Goal: Check status

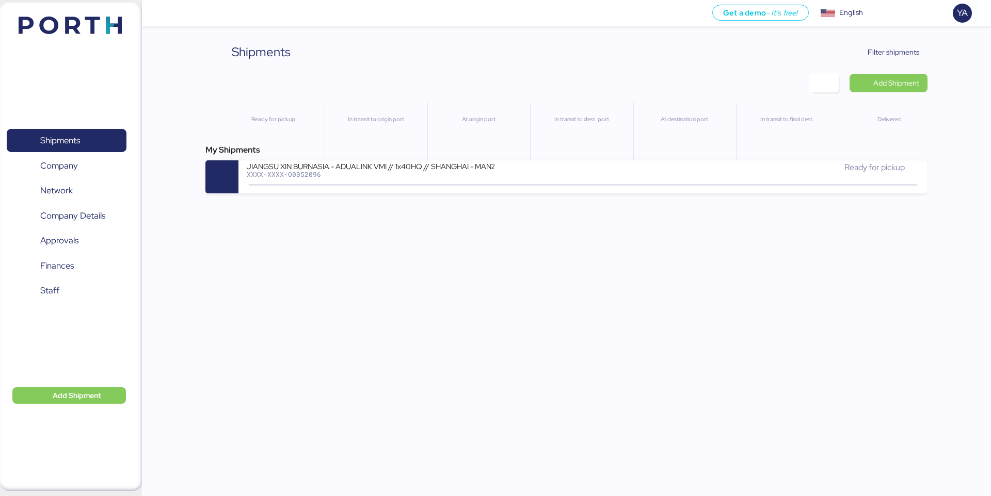
click at [890, 36] on div "Shipments Clear Filters Filter shipments Add Shipment Ready for pickup In trans…" at bounding box center [495, 97] width 991 height 194
click at [889, 49] on span "Filter shipments" at bounding box center [894, 52] width 52 height 12
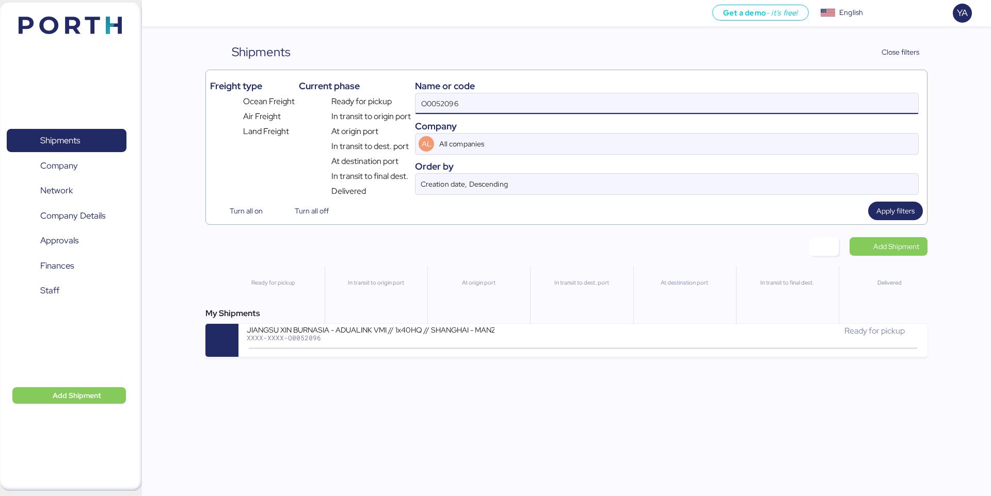
click at [738, 107] on input "O0052096" at bounding box center [666, 103] width 503 height 21
paste input "292"
type input "O0052292"
click at [528, 363] on div "Get a demo - it’s free! Get a demo English Inglés English YA Shipments 0 Compan…" at bounding box center [495, 248] width 991 height 496
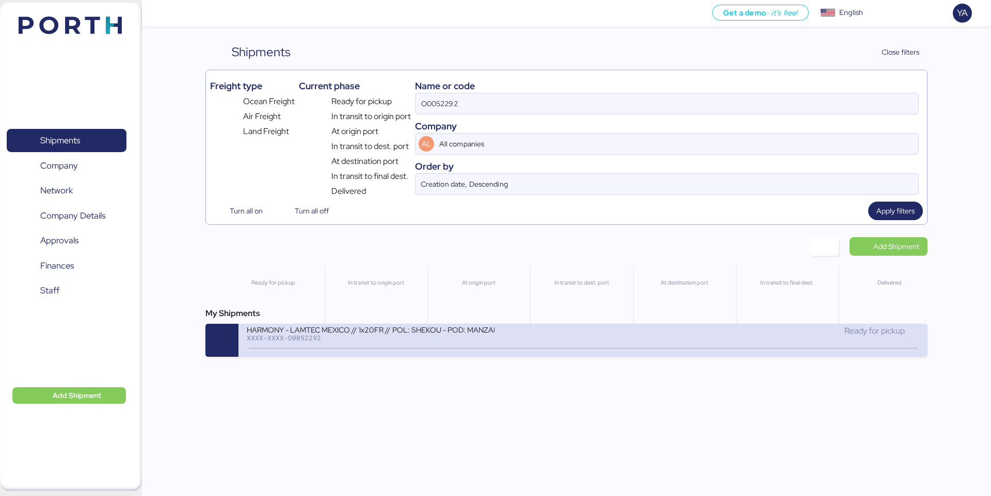
click at [529, 340] on div "HARMONY - LAMTEC MEXICO // 1x20FR // POL: SHEKOU - POD: MANZANILLO // HBL: HSS1…" at bounding box center [415, 336] width 336 height 22
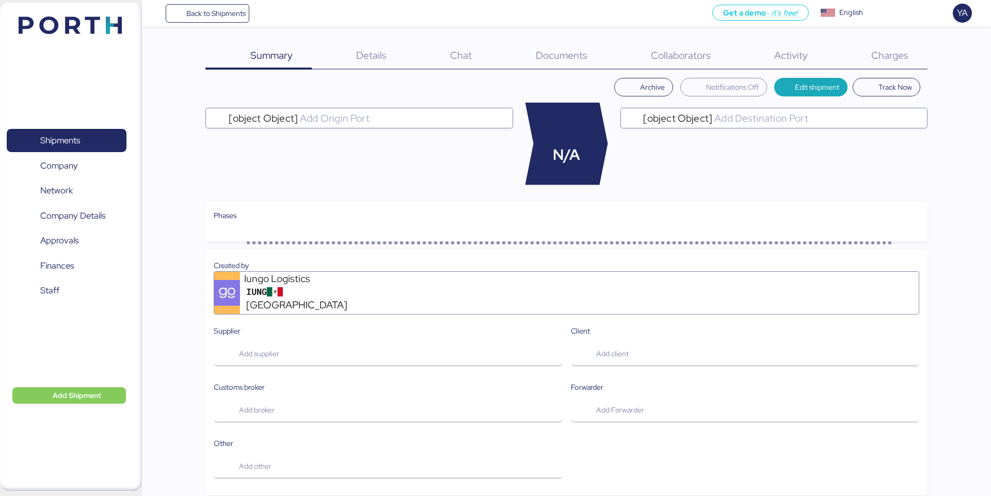
click at [897, 50] on span "Charges" at bounding box center [889, 55] width 37 height 13
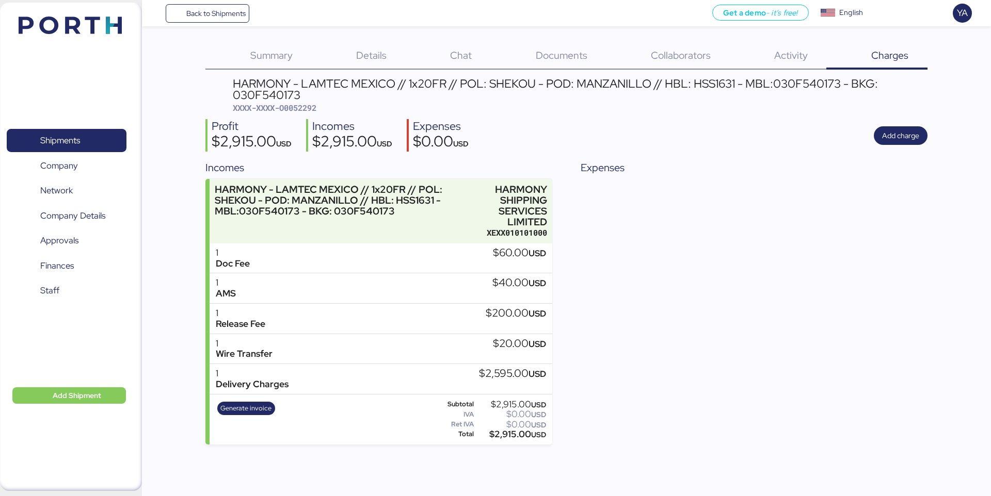
click at [762, 55] on div "Activity 0" at bounding box center [777, 56] width 97 height 27
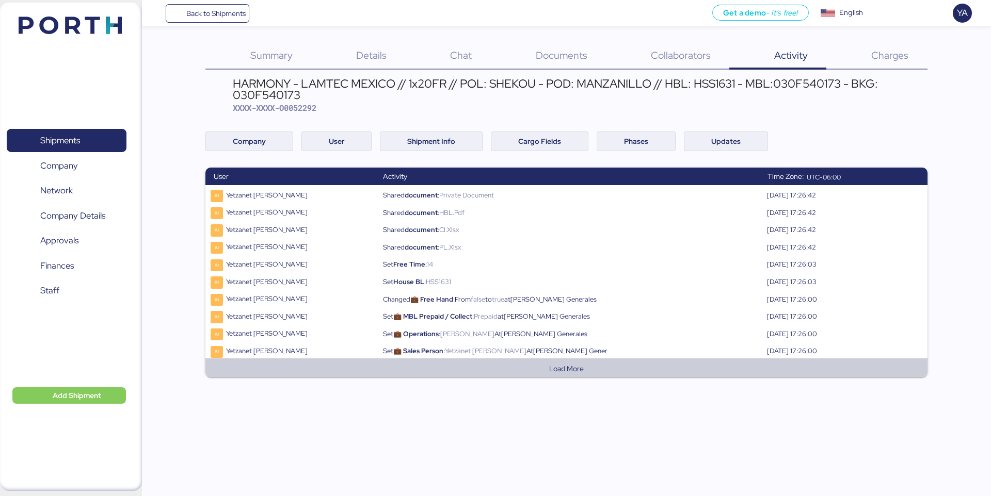
click at [568, 368] on button "Load More" at bounding box center [566, 369] width 705 height 12
